Goal: Information Seeking & Learning: Learn about a topic

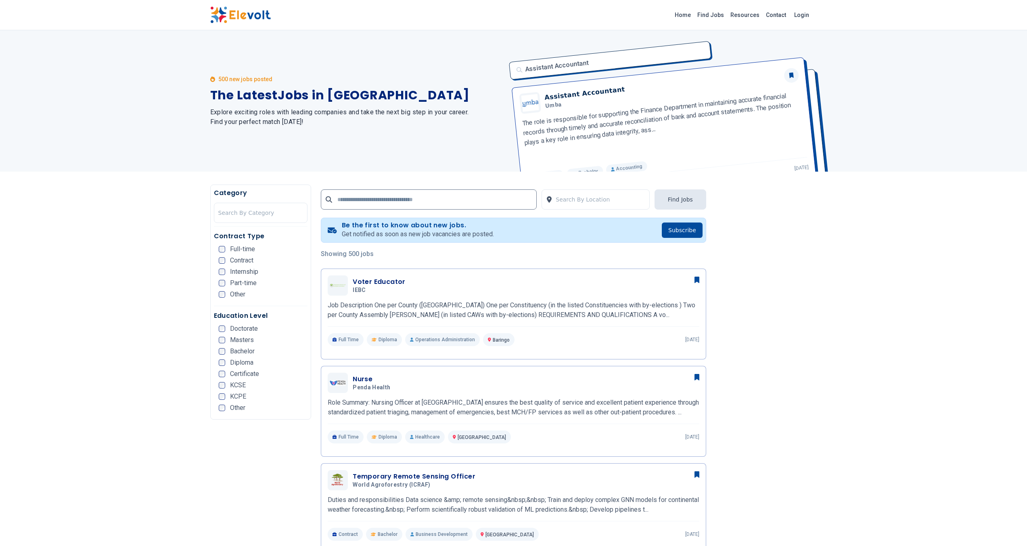
click at [238, 18] on img at bounding box center [240, 14] width 61 height 17
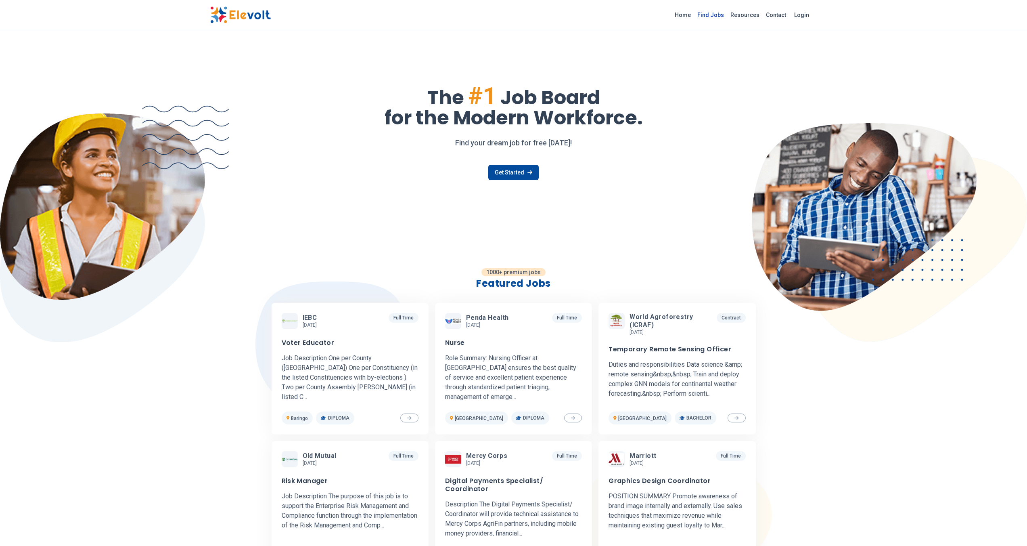
click at [718, 16] on link "Find Jobs" at bounding box center [710, 14] width 33 height 13
